Goal: Information Seeking & Learning: Learn about a topic

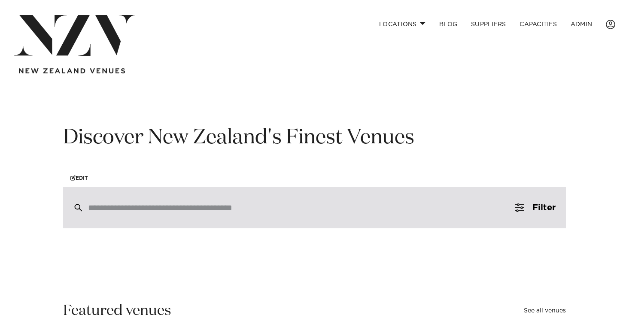
click at [139, 201] on div at bounding box center [314, 207] width 503 height 41
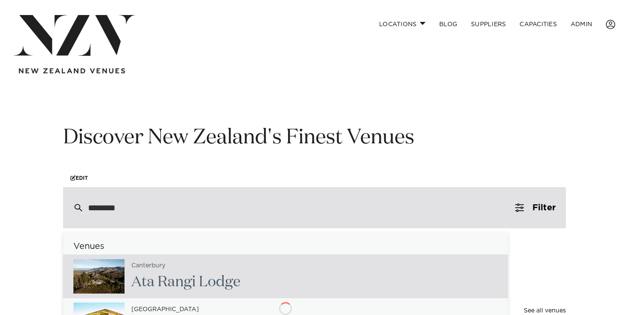
type input "*********"
click at [231, 267] on div "Canterbury Ata Rangi Lodge" at bounding box center [180, 276] width 113 height 35
type input "**********"
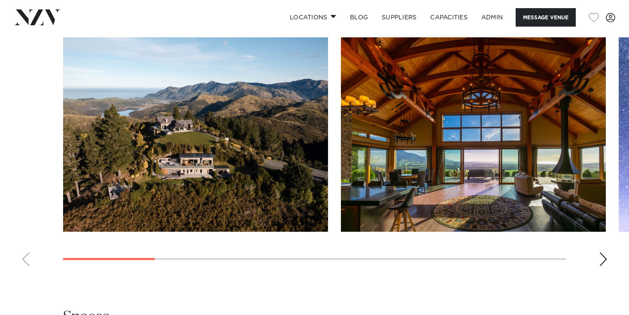
scroll to position [788, 0]
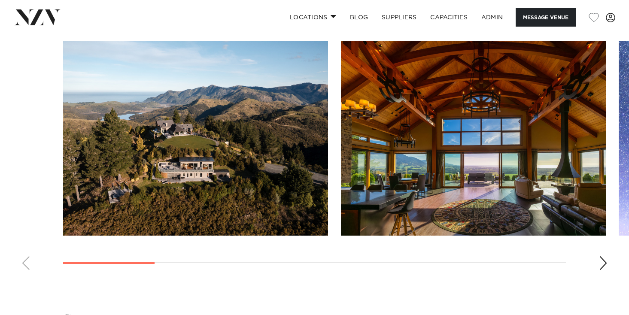
click at [610, 260] on swiper-container at bounding box center [314, 159] width 629 height 236
click at [601, 260] on div "Next slide" at bounding box center [603, 263] width 9 height 14
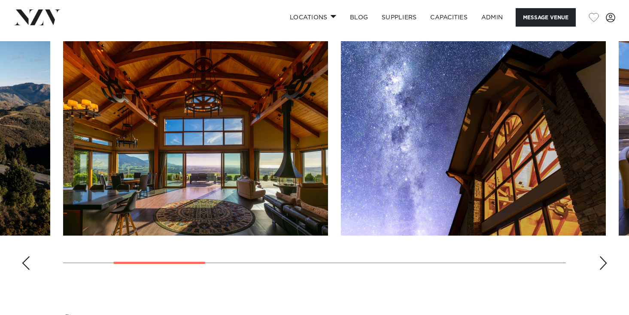
click at [601, 260] on div "Next slide" at bounding box center [603, 263] width 9 height 14
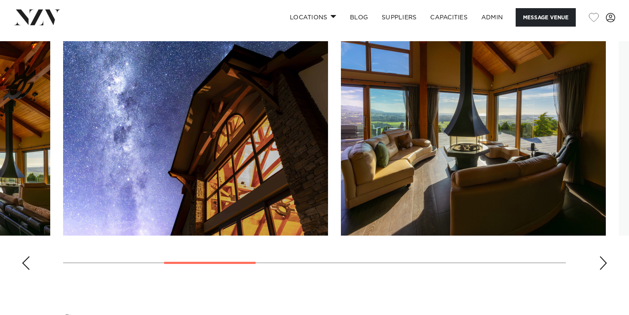
click at [601, 260] on div "Next slide" at bounding box center [603, 263] width 9 height 14
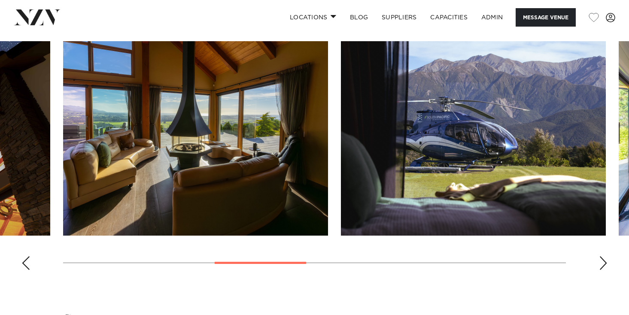
click at [599, 261] on div "Next slide" at bounding box center [603, 263] width 9 height 14
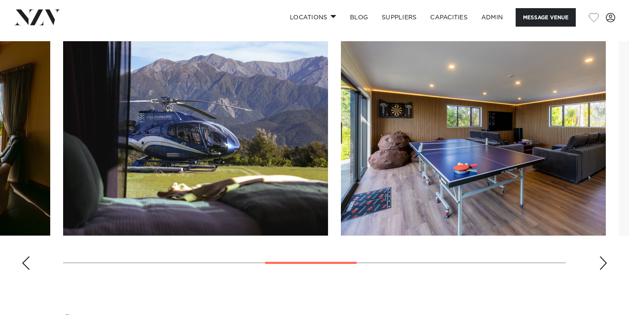
click at [599, 262] on div "Next slide" at bounding box center [603, 263] width 9 height 14
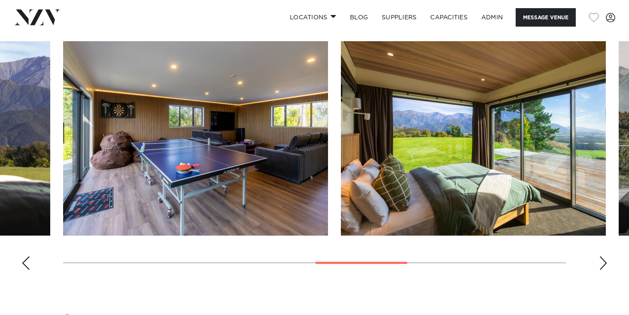
click at [599, 264] on div "Next slide" at bounding box center [603, 263] width 9 height 14
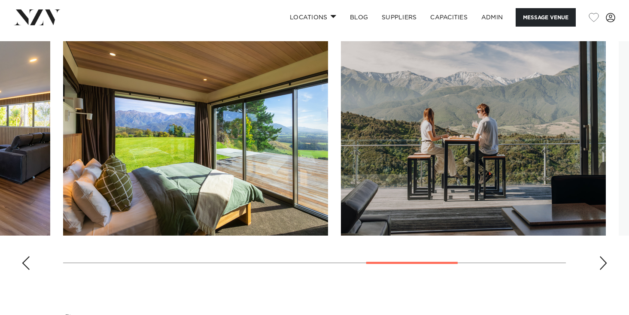
click at [403, 181] on img "8 / 10" at bounding box center [473, 138] width 265 height 194
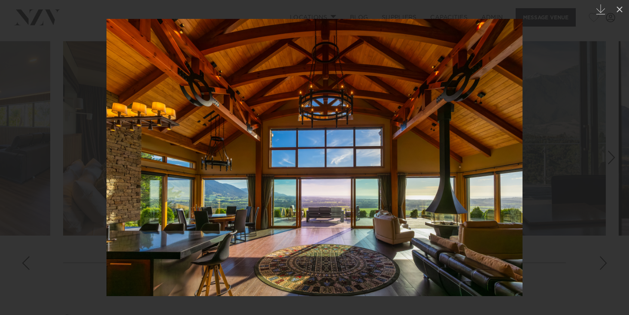
click at [622, 44] on div at bounding box center [314, 157] width 629 height 315
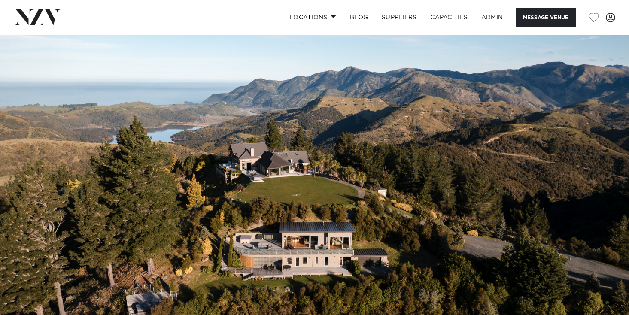
click at [36, 23] on img at bounding box center [37, 16] width 47 height 15
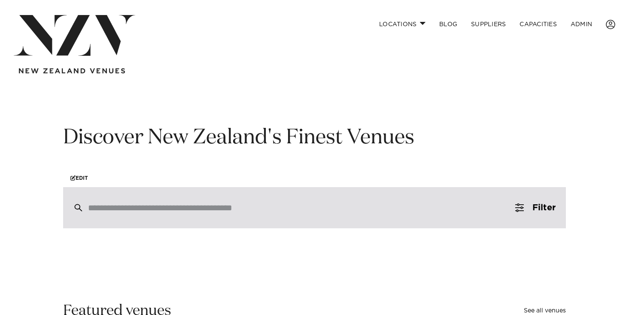
click at [149, 214] on div at bounding box center [314, 207] width 503 height 41
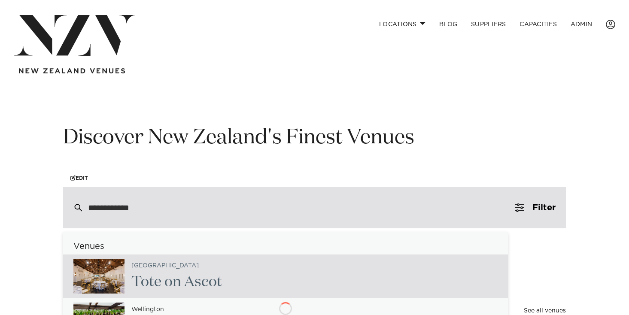
type input "**********"
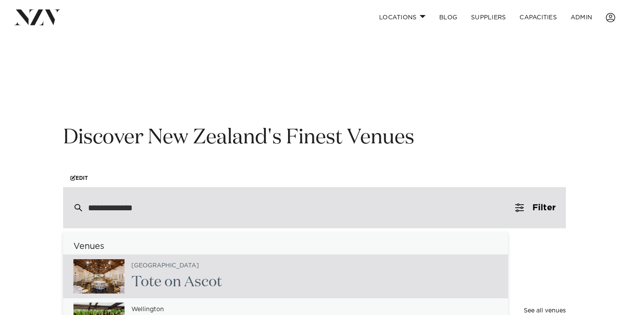
scroll to position [31, 0]
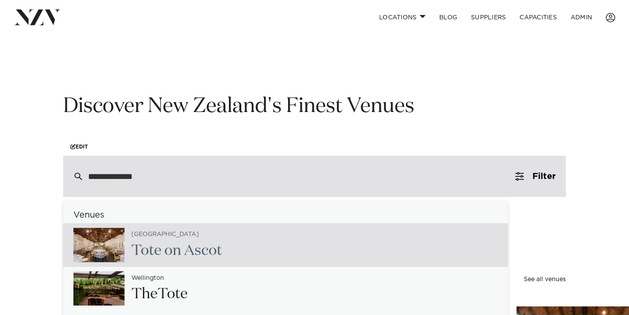
click at [191, 233] on div "Auckland Tote on Ascot" at bounding box center [172, 244] width 97 height 35
type input "**********"
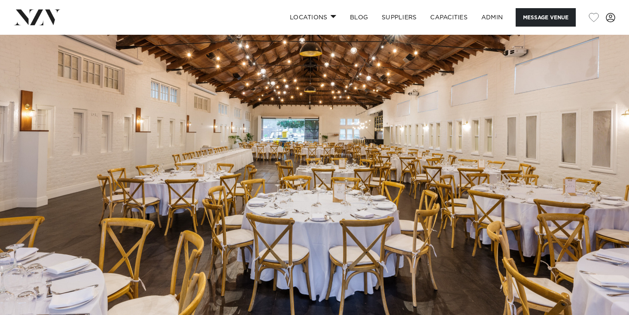
click at [39, 30] on nav "Locations Auckland Wellington Christchurch Queenstown Hamilton Northland Bay of…" at bounding box center [314, 17] width 629 height 35
click at [40, 21] on img at bounding box center [37, 16] width 47 height 15
